Goal: Task Accomplishment & Management: Manage account settings

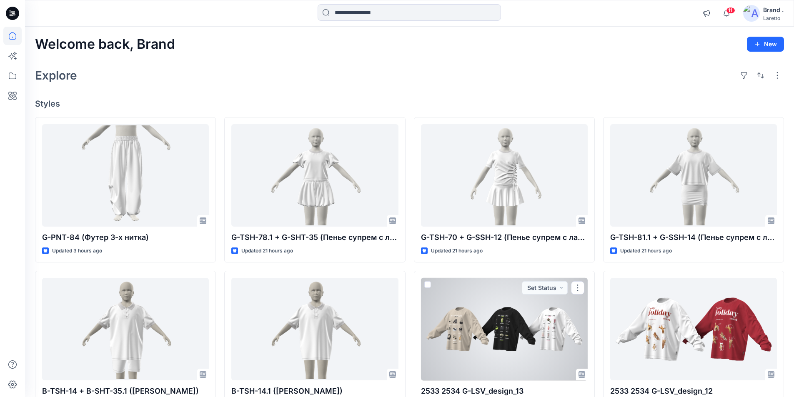
drag, startPoint x: 539, startPoint y: 337, endPoint x: 524, endPoint y: 324, distance: 19.5
click at [539, 337] on div at bounding box center [504, 329] width 167 height 103
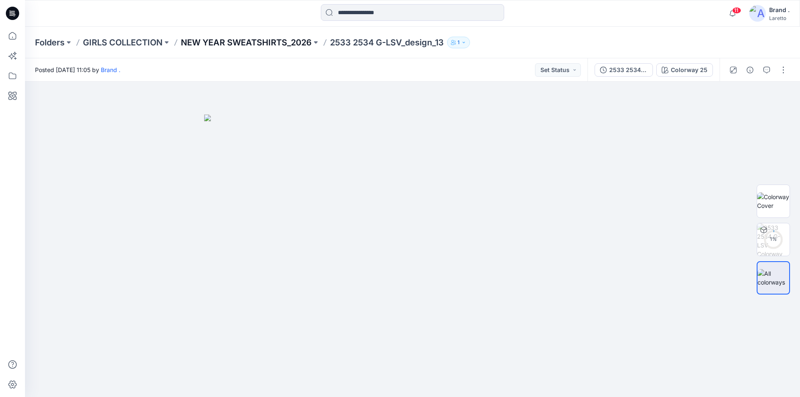
click at [240, 42] on p "NEW YEAR SWEATSHIRTS_2026" at bounding box center [246, 43] width 131 height 12
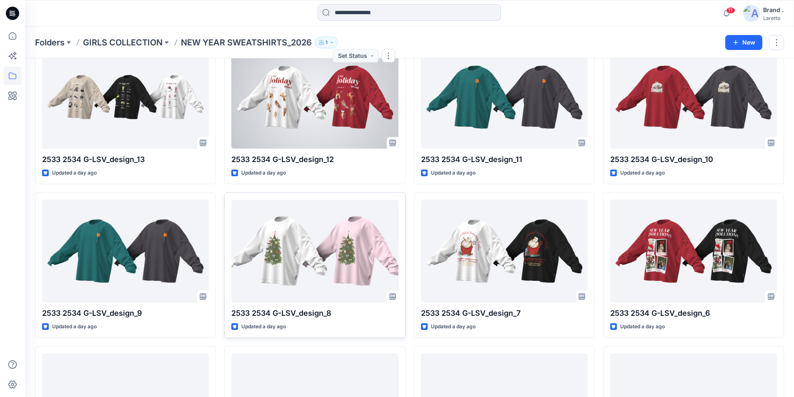
scroll to position [167, 0]
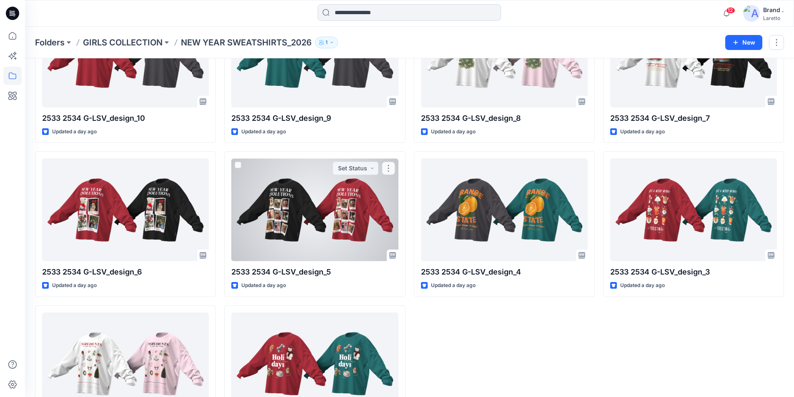
scroll to position [250, 0]
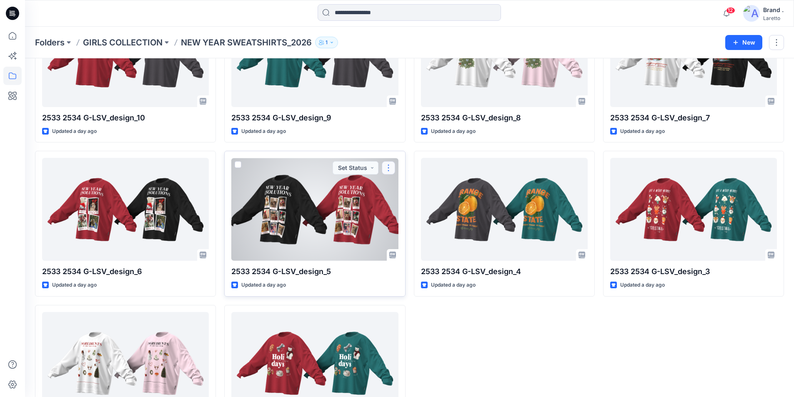
click at [390, 167] on button "button" at bounding box center [388, 167] width 13 height 13
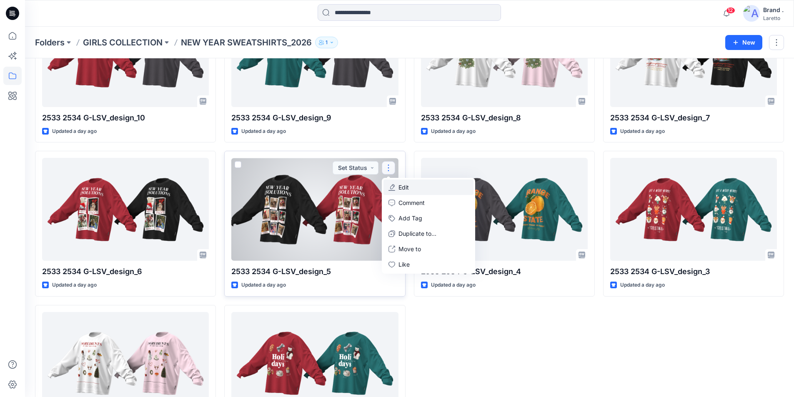
click at [406, 188] on p "Edit" at bounding box center [403, 187] width 10 height 9
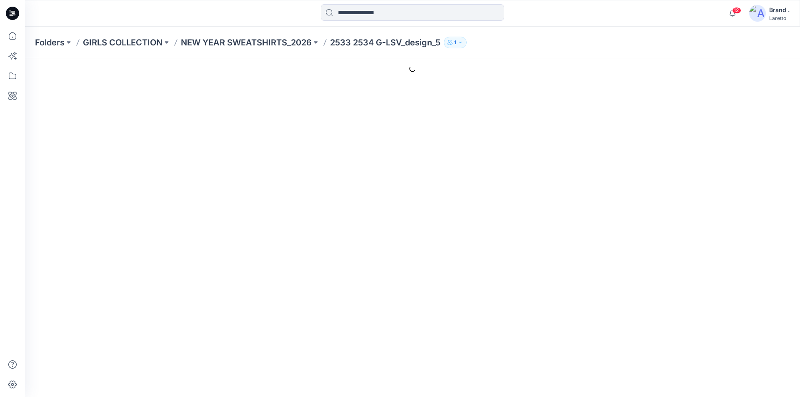
click at [622, 272] on div "**********" at bounding box center [481, 275] width 611 height 14
